Goal: Task Accomplishment & Management: Complete application form

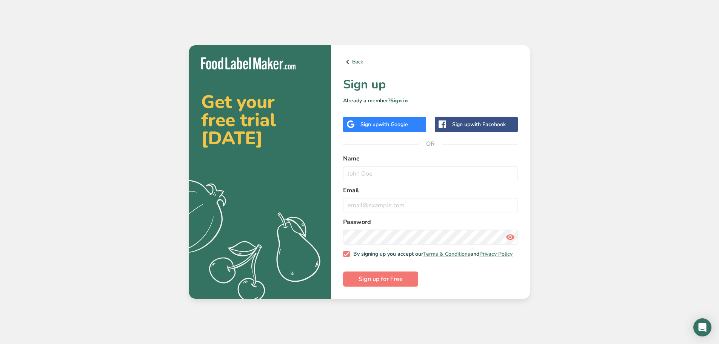
click at [400, 122] on span "with Google" at bounding box center [393, 124] width 29 height 7
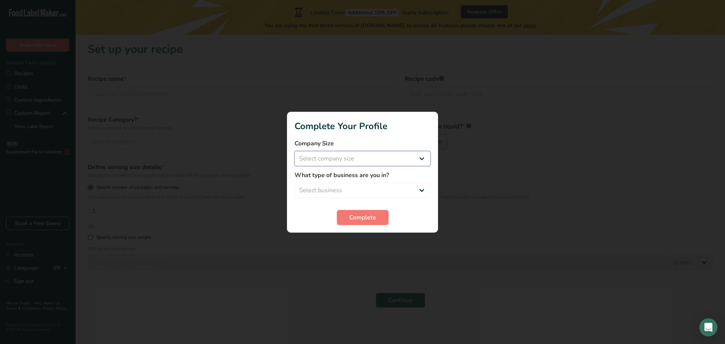
click at [363, 161] on select "Select company size Fewer than 10 Employees 10 to 50 Employees 51 to 500 Employ…" at bounding box center [362, 158] width 136 height 15
select select "1"
click at [294, 151] on select "Select company size Fewer than 10 Employees 10 to 50 Employees 51 to 500 Employ…" at bounding box center [362, 158] width 136 height 15
click at [359, 180] on div "What type of business are you in? Select business Packaged Food Manufacturer Re…" at bounding box center [362, 184] width 136 height 27
click at [361, 189] on select "Select business Packaged Food Manufacturer Restaurant & Cafe Bakery Meal Plans …" at bounding box center [362, 190] width 136 height 15
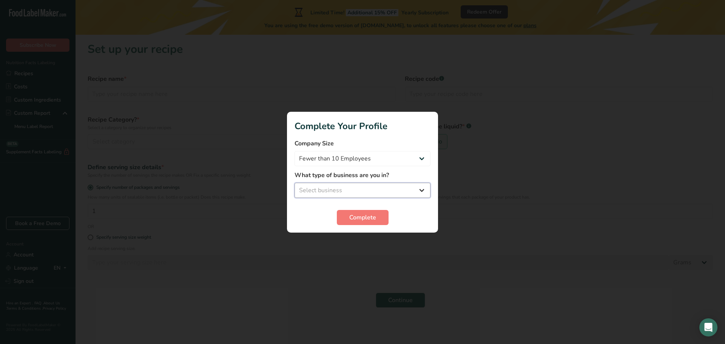
select select "4"
click at [294, 183] on select "Select business Packaged Food Manufacturer Restaurant & Cafe Bakery Meal Plans …" at bounding box center [362, 190] width 136 height 15
drag, startPoint x: 376, startPoint y: 193, endPoint x: 375, endPoint y: 197, distance: 4.2
click at [376, 193] on select "Packaged Food Manufacturer Restaurant & Cafe Bakery Meal Plans & Catering Compa…" at bounding box center [362, 190] width 136 height 15
click at [294, 183] on select "Packaged Food Manufacturer Restaurant & Cafe Bakery Meal Plans & Catering Compa…" at bounding box center [362, 190] width 136 height 15
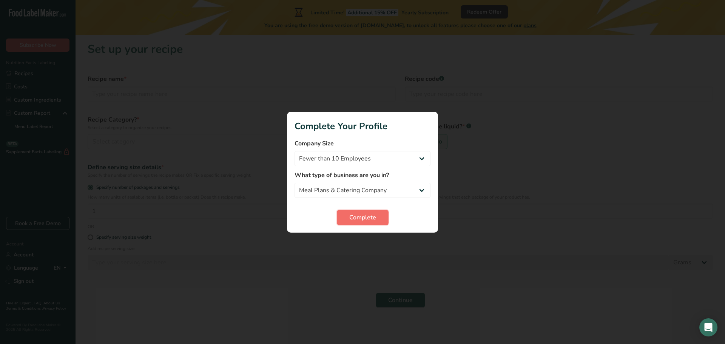
click at [370, 222] on span "Complete" at bounding box center [362, 217] width 27 height 9
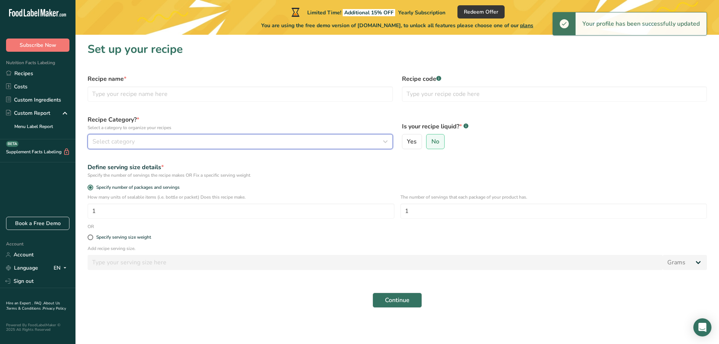
click at [112, 137] on span "Select category" at bounding box center [113, 141] width 42 height 9
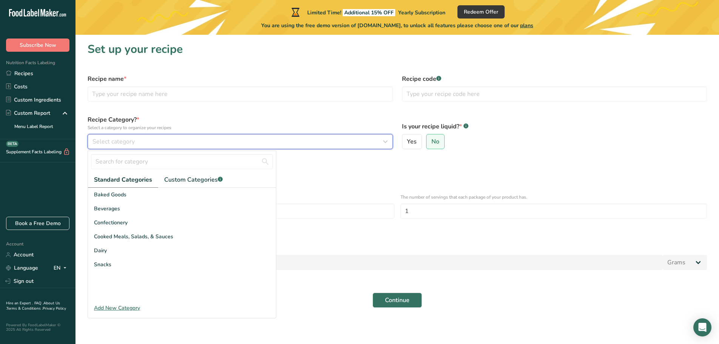
click at [156, 140] on div "Select category" at bounding box center [237, 141] width 291 height 9
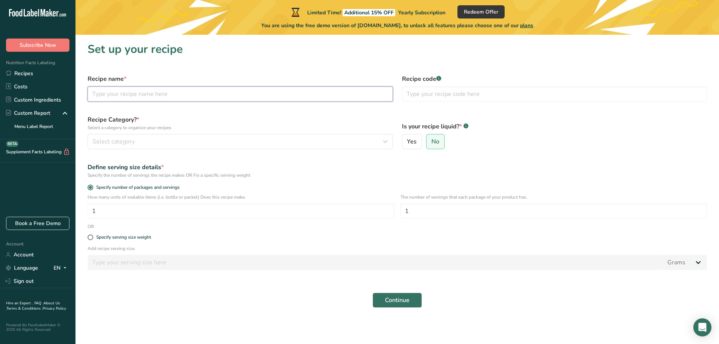
click at [151, 99] on input "text" at bounding box center [240, 93] width 305 height 15
click at [456, 94] on input "text" at bounding box center [554, 93] width 305 height 15
click at [159, 208] on input "1" at bounding box center [241, 210] width 307 height 15
click at [125, 237] on div "Specify serving size weight" at bounding box center [123, 237] width 55 height 6
click at [92, 237] on input "Specify serving size weight" at bounding box center [90, 237] width 5 height 5
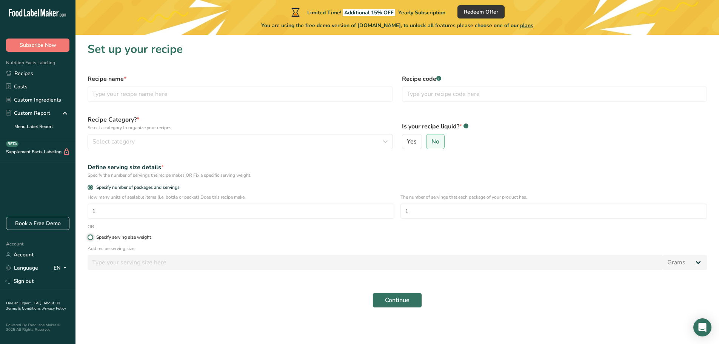
radio input "true"
radio input "false"
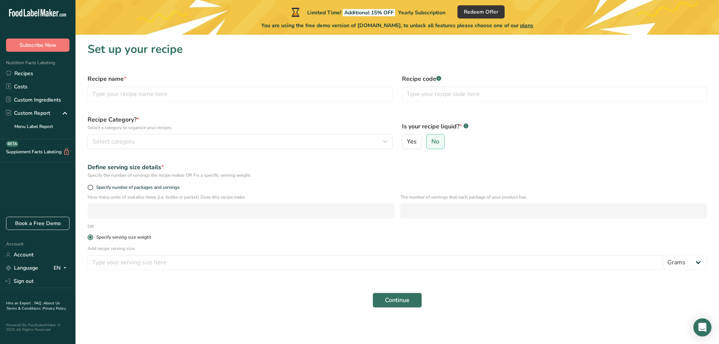
click at [125, 237] on div "Specify serving size weight" at bounding box center [123, 237] width 55 height 6
click at [92, 237] on input "Specify serving size weight" at bounding box center [90, 237] width 5 height 5
click at [92, 237] on span at bounding box center [91, 237] width 6 height 6
click at [92, 237] on input "Specify serving size weight" at bounding box center [90, 237] width 5 height 5
click at [128, 91] on input "text" at bounding box center [240, 93] width 305 height 15
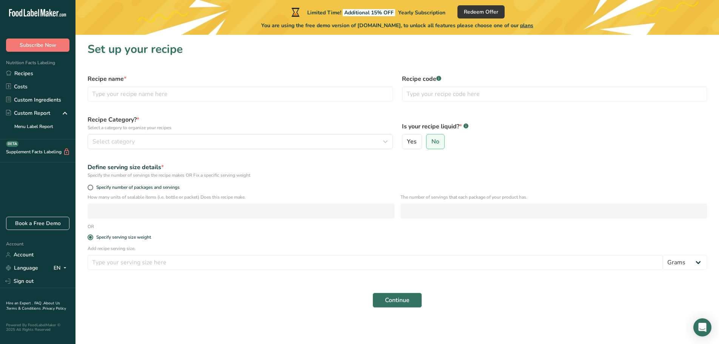
click at [28, 183] on div ".a-20{fill:#fff;} Subscribe Now Nutrition Facts Labeling Recipes Costs Custom I…" at bounding box center [38, 111] width 76 height 211
click at [53, 98] on link "Custom Ingredients" at bounding box center [38, 99] width 76 height 13
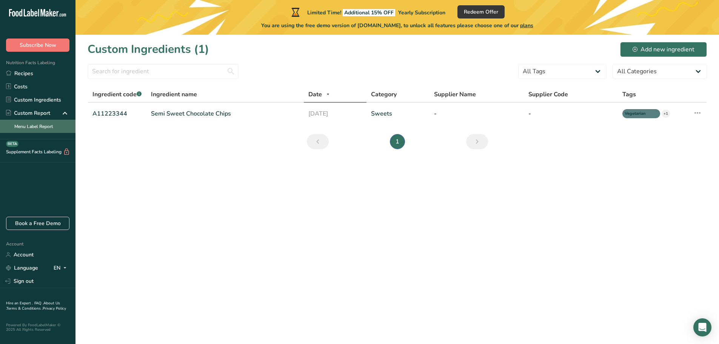
click at [38, 120] on link "Menu Label Report" at bounding box center [38, 126] width 76 height 13
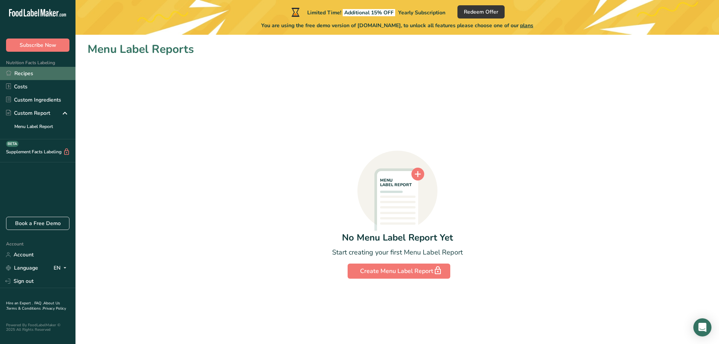
click at [34, 70] on link "Recipes" at bounding box center [38, 73] width 76 height 13
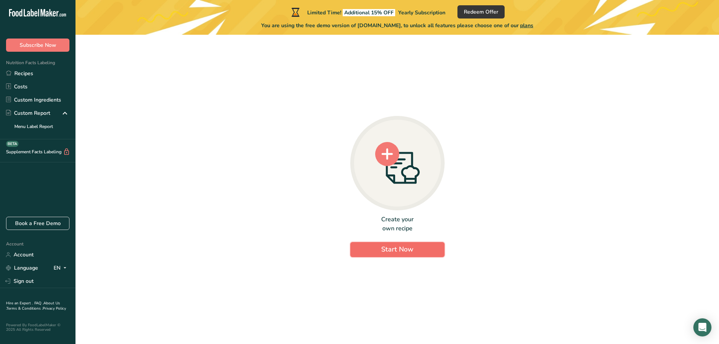
click at [381, 248] on button "Start Now" at bounding box center [397, 249] width 94 height 15
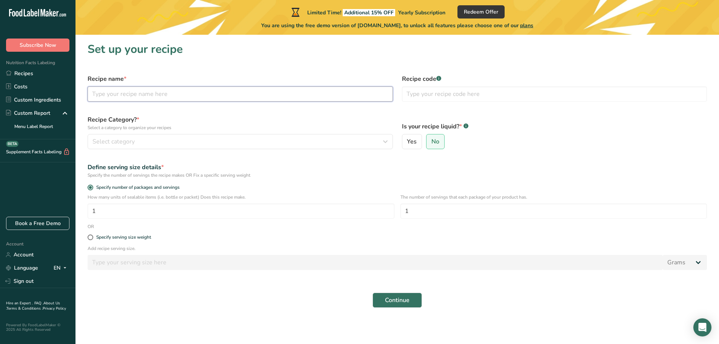
click at [216, 99] on input "text" at bounding box center [240, 93] width 305 height 15
click at [206, 147] on button "Select category" at bounding box center [240, 141] width 305 height 15
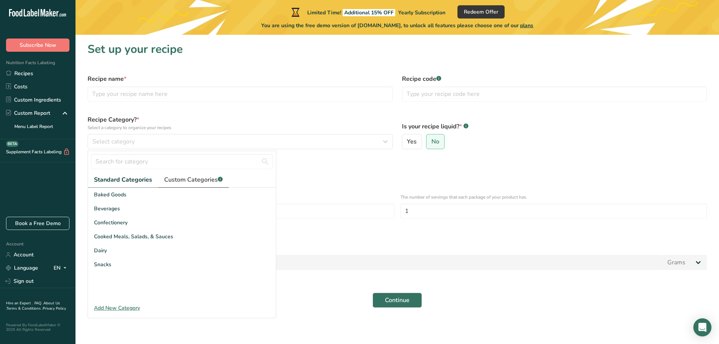
click at [176, 183] on span "Custom Categories .a-a{fill:#347362;}.b-a{fill:#fff;}" at bounding box center [193, 179] width 59 height 9
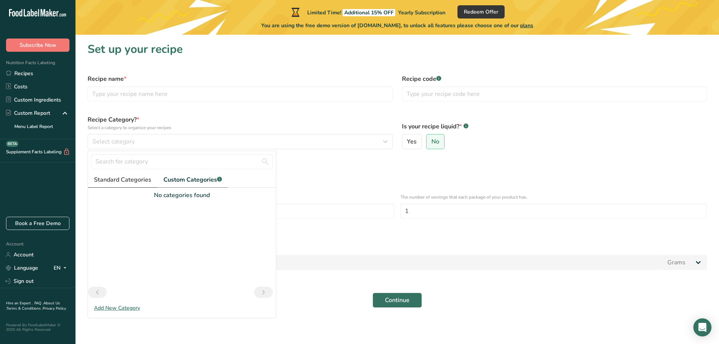
click at [116, 179] on span "Standard Categories" at bounding box center [122, 179] width 57 height 9
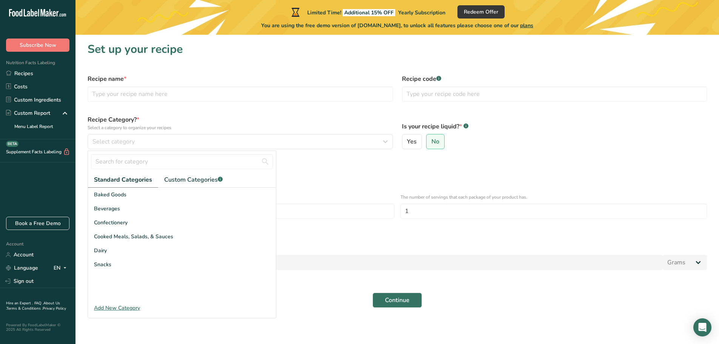
click at [129, 305] on div "Add New Category" at bounding box center [182, 308] width 188 height 8
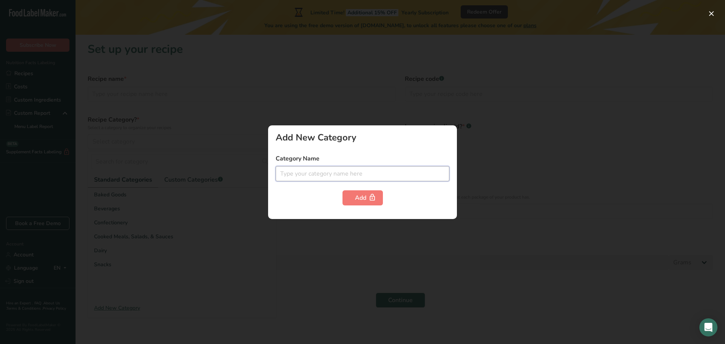
click at [303, 176] on input "text" at bounding box center [363, 173] width 174 height 15
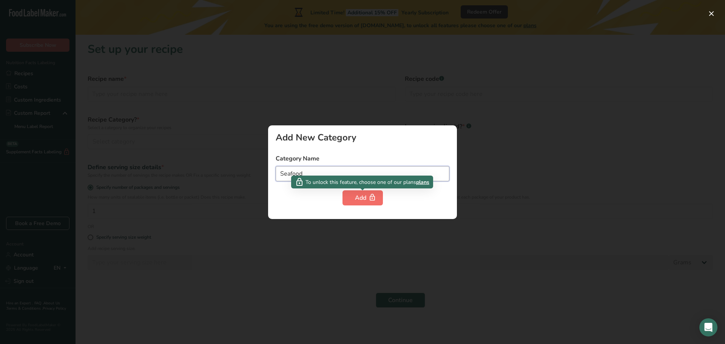
type input "Seafood"
click at [356, 199] on div "Add" at bounding box center [362, 197] width 15 height 9
click at [357, 199] on div "Add" at bounding box center [362, 197] width 15 height 9
click at [369, 197] on icon "button" at bounding box center [372, 198] width 8 height 12
click at [498, 177] on div at bounding box center [362, 172] width 725 height 344
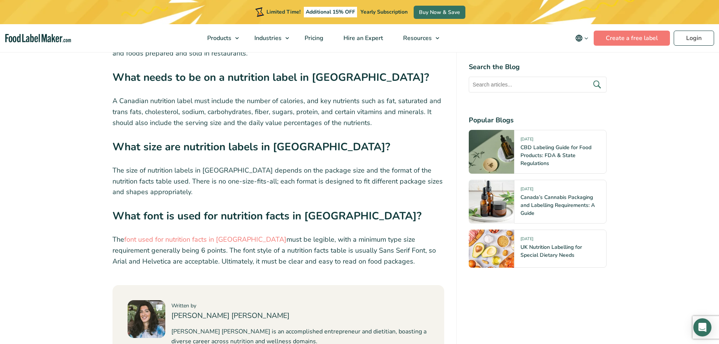
scroll to position [2831, 0]
